Goal: Task Accomplishment & Management: Use online tool/utility

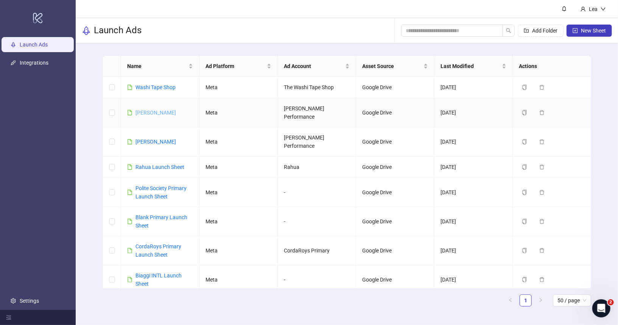
click at [151, 110] on link "[PERSON_NAME]" at bounding box center [155, 113] width 40 height 6
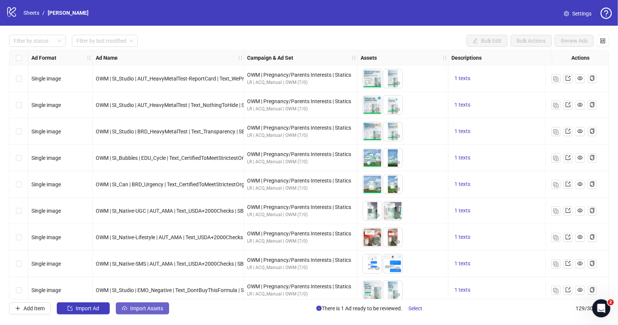
click at [134, 314] on button "Import Assets" at bounding box center [142, 309] width 53 height 12
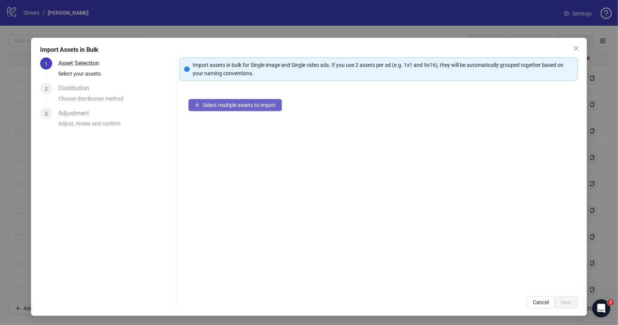
click at [229, 104] on span "Select multiple assets to import" at bounding box center [239, 105] width 73 height 6
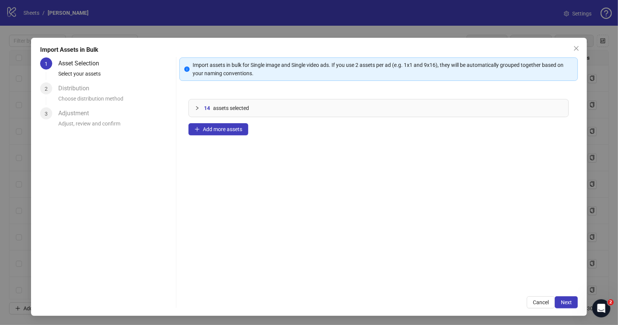
click at [228, 122] on div "14 assets selected Add more assets" at bounding box center [378, 188] width 399 height 197
click at [231, 131] on span "Add more assets" at bounding box center [222, 129] width 39 height 6
click at [571, 303] on span "Next" at bounding box center [565, 302] width 11 height 6
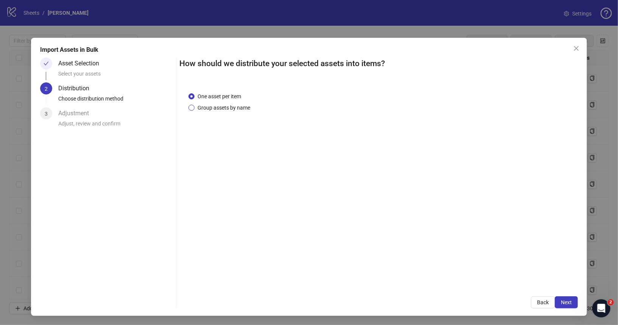
click at [239, 105] on span "Group assets by name" at bounding box center [223, 108] width 59 height 8
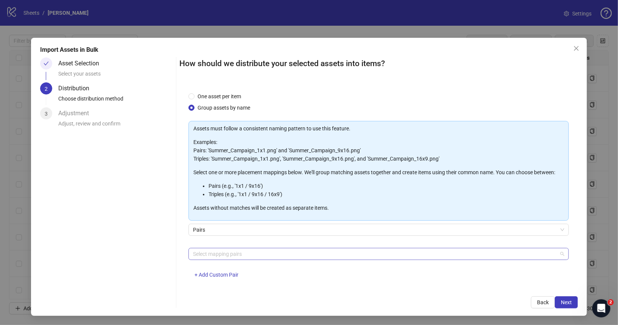
click at [270, 253] on div at bounding box center [374, 254] width 369 height 11
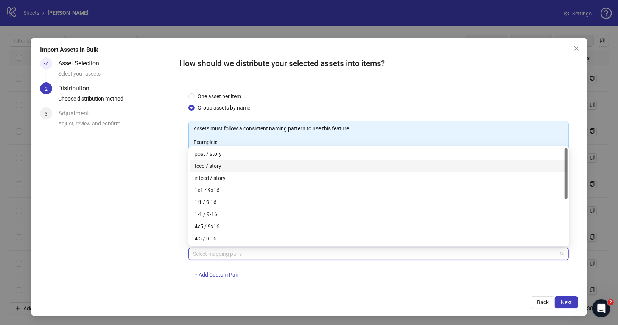
click at [233, 164] on div "feed / story" at bounding box center [378, 166] width 368 height 8
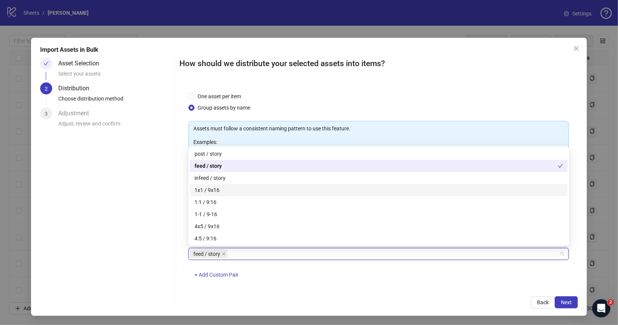
click at [229, 189] on div "1x1 / 9x16" at bounding box center [378, 190] width 368 height 8
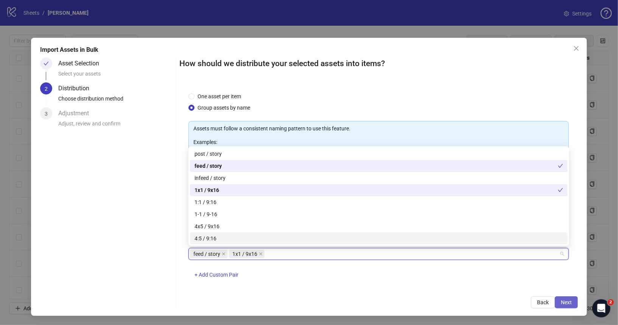
click at [571, 300] on span "Next" at bounding box center [565, 302] width 11 height 6
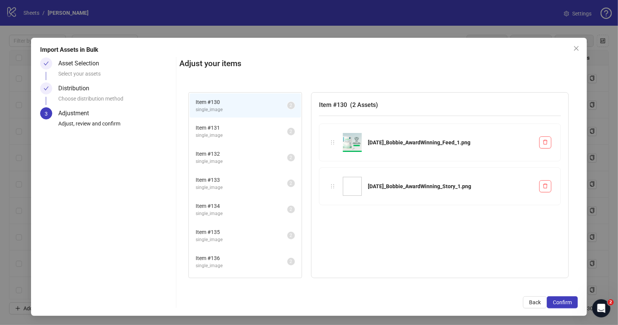
click at [233, 138] on li "Item # 131 single_image 2" at bounding box center [244, 131] width 111 height 25
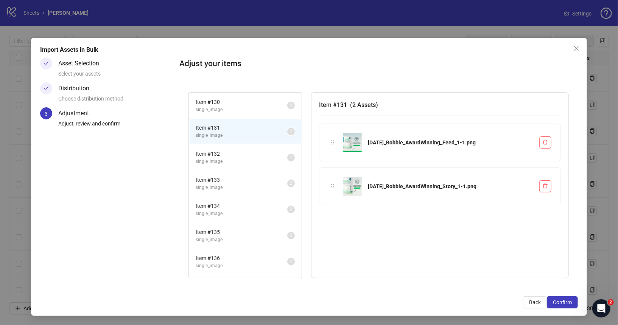
click at [233, 147] on li "Item # 132 single_image 2" at bounding box center [244, 157] width 111 height 25
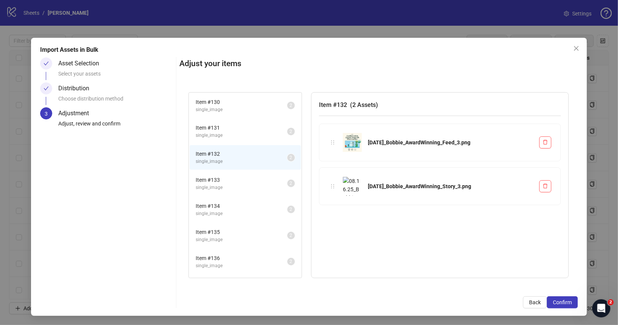
click at [235, 167] on li "Item # 132 single_image 2" at bounding box center [244, 157] width 111 height 25
click at [237, 197] on li "Item # 134 single_image 2" at bounding box center [244, 209] width 111 height 25
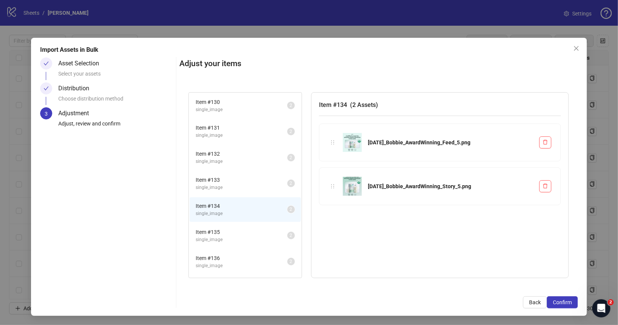
click at [244, 228] on span "Item # 135" at bounding box center [241, 232] width 92 height 8
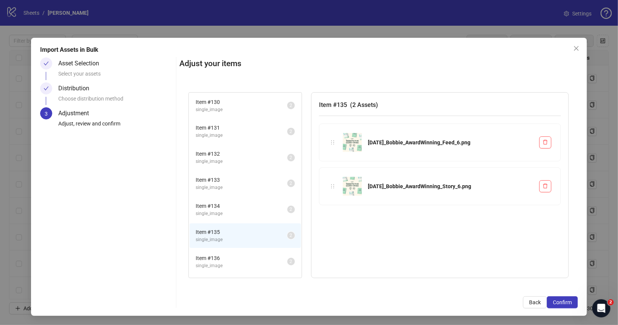
scroll to position [20, 0]
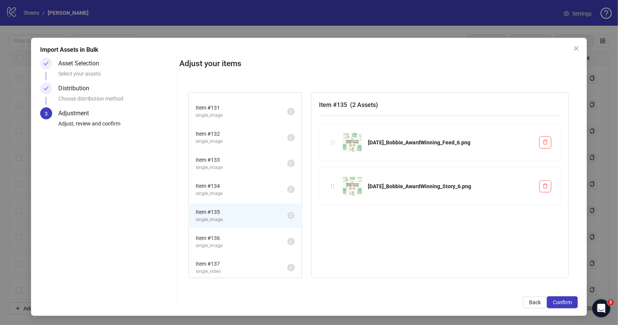
click at [249, 264] on span "Item # 137" at bounding box center [241, 264] width 92 height 8
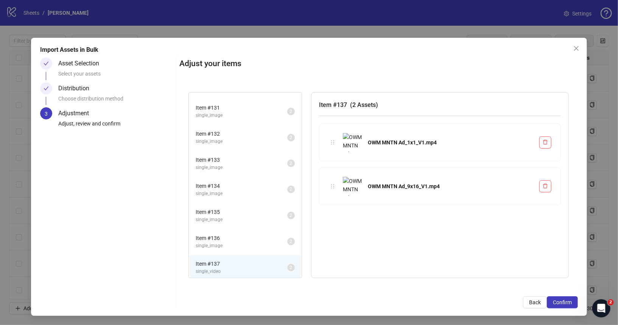
click at [249, 242] on span "single_image" at bounding box center [241, 245] width 92 height 7
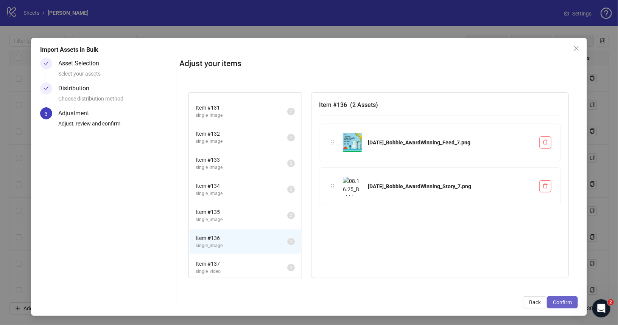
click at [560, 302] on span "Confirm" at bounding box center [561, 302] width 19 height 6
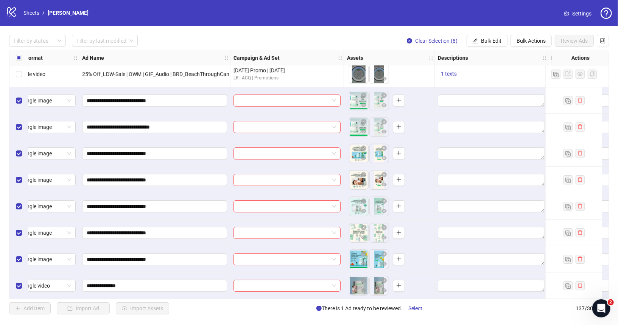
scroll to position [3395, 15]
click at [333, 98] on span at bounding box center [285, 100] width 98 height 11
